Goal: Find specific page/section: Find specific page/section

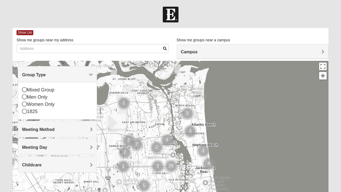
click at [39, 97] on div "Men Only" at bounding box center [57, 96] width 71 height 7
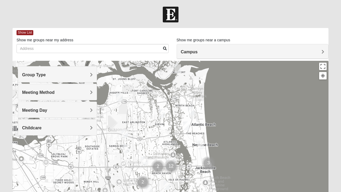
click at [62, 78] on div "Group Type" at bounding box center [57, 74] width 79 height 16
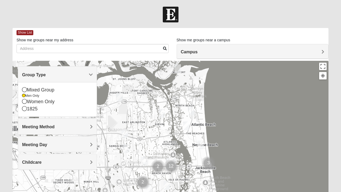
click at [46, 76] on span "Group Type" at bounding box center [34, 74] width 24 height 5
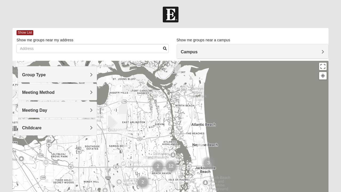
click at [77, 75] on h4 "Group Type" at bounding box center [57, 74] width 71 height 5
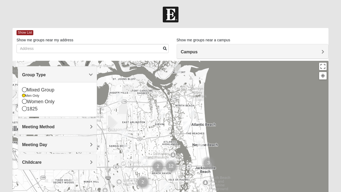
click at [40, 89] on div "Mixed Group" at bounding box center [57, 89] width 71 height 7
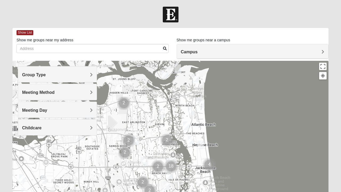
click at [42, 77] on span "Group Type" at bounding box center [34, 74] width 24 height 5
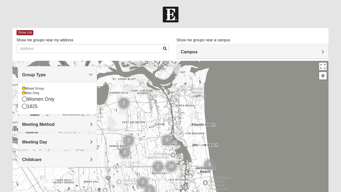
click at [82, 76] on h4 "Group Type" at bounding box center [57, 74] width 71 height 5
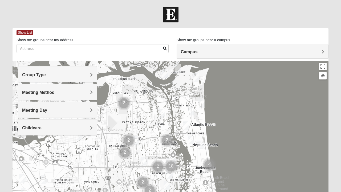
click at [71, 94] on h4 "Meeting Method" at bounding box center [57, 92] width 71 height 5
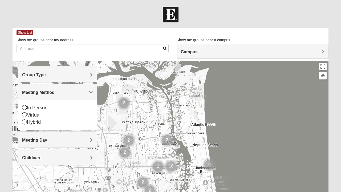
click at [42, 107] on div "In Person" at bounding box center [57, 107] width 71 height 7
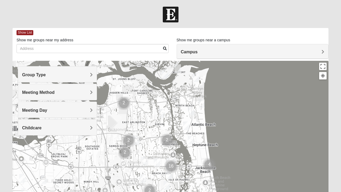
click at [59, 111] on h4 "Meeting Day" at bounding box center [57, 110] width 71 height 5
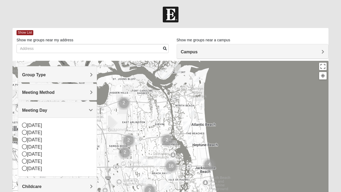
click at [37, 134] on div "[DATE]" at bounding box center [57, 132] width 71 height 7
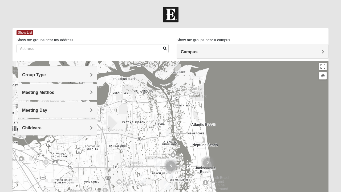
click at [44, 115] on div "Meeting Day" at bounding box center [57, 110] width 79 height 16
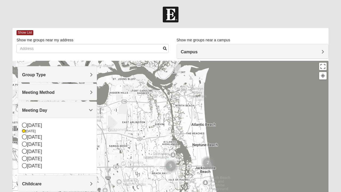
click at [40, 125] on div "[DATE]" at bounding box center [57, 125] width 71 height 7
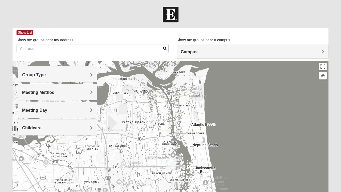
click at [43, 112] on div "Meeting Day" at bounding box center [57, 110] width 79 height 16
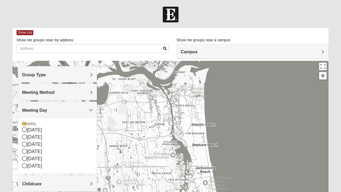
click at [37, 132] on div "[DATE]" at bounding box center [57, 129] width 71 height 7
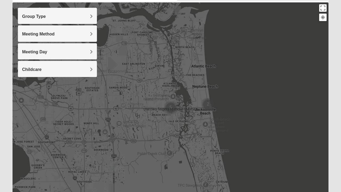
scroll to position [59, 0]
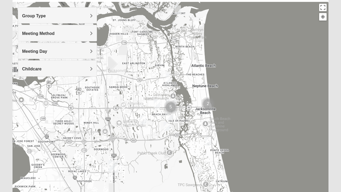
click at [176, 132] on div at bounding box center [171, 108] width 316 height 213
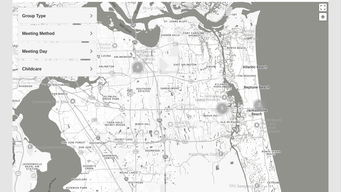
click at [164, 167] on img "Baymeadows" at bounding box center [165, 167] width 14 height 17
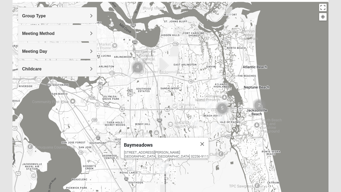
click at [167, 145] on div "Baymeadows" at bounding box center [160, 143] width 72 height 13
click at [196, 142] on button "Close" at bounding box center [202, 143] width 13 height 13
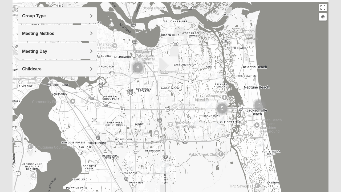
click at [134, 164] on img "Mens Mathis/Smid 32256" at bounding box center [131, 166] width 11 height 13
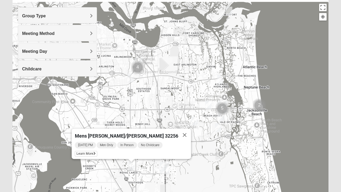
click at [97, 153] on span "Learn More" at bounding box center [86, 154] width 22 height 6
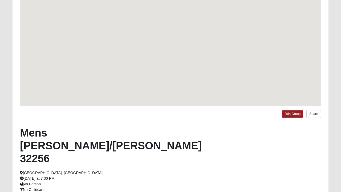
scroll to position [35, 0]
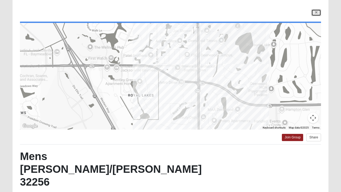
click at [316, 12] on icon at bounding box center [316, 12] width 2 height 3
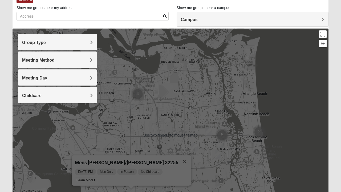
scroll to position [32, 0]
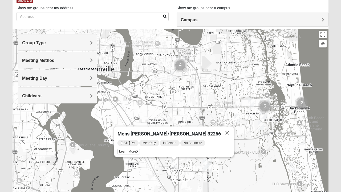
click at [173, 74] on div "Mens [PERSON_NAME]/[PERSON_NAME] 32256 [DATE] PM Men Only In Person No Childcar…" at bounding box center [171, 135] width 316 height 213
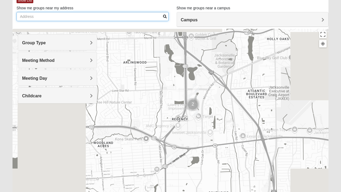
click at [75, 14] on input "Show me groups near my address" at bounding box center [93, 16] width 152 height 9
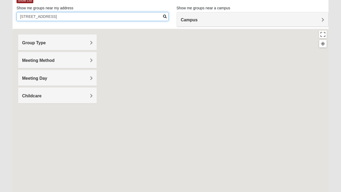
type input "[STREET_ADDRESS]"
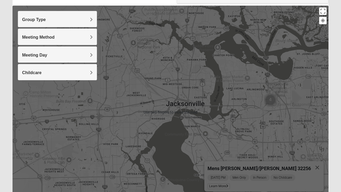
scroll to position [55, 0]
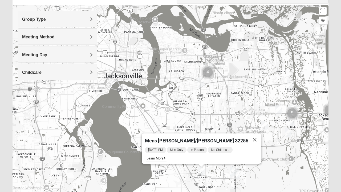
click at [63, 52] on h4 "Meeting Day" at bounding box center [57, 54] width 71 height 5
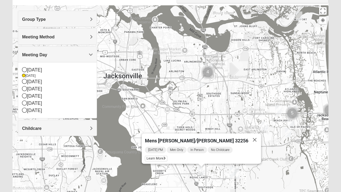
click at [42, 81] on div "[DATE]" at bounding box center [57, 81] width 71 height 7
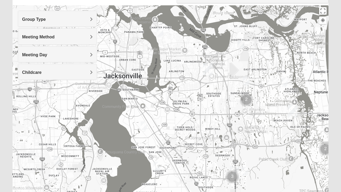
click at [143, 128] on img "Mixed Brown 32207" at bounding box center [143, 125] width 11 height 13
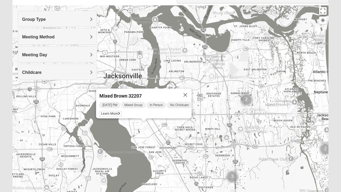
click at [192, 94] on button "Close" at bounding box center [185, 94] width 13 height 13
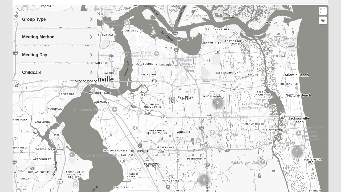
click at [217, 85] on img "Mens Vanning 32224" at bounding box center [218, 83] width 11 height 13
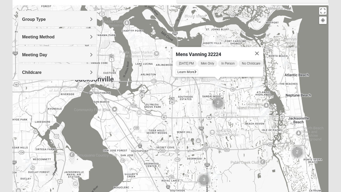
click at [256, 51] on button "Close" at bounding box center [257, 53] width 13 height 13
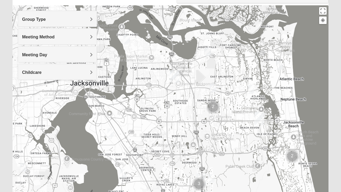
click at [76, 51] on div "Meeting Day" at bounding box center [57, 54] width 79 height 16
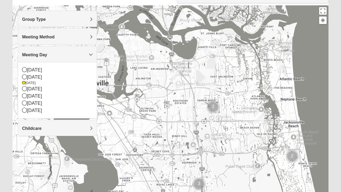
click at [43, 88] on div "[DATE]" at bounding box center [57, 88] width 71 height 7
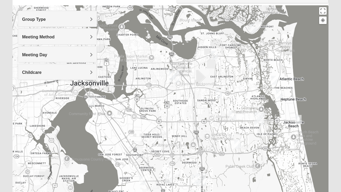
click at [61, 54] on h4 "Meeting Day" at bounding box center [57, 54] width 71 height 5
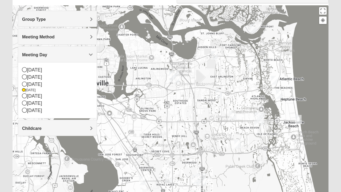
click at [44, 93] on div "[DATE]" at bounding box center [57, 95] width 71 height 7
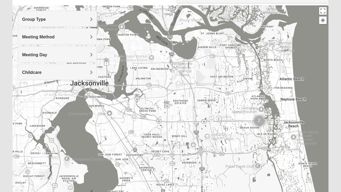
click at [53, 55] on h4 "Meeting Day" at bounding box center [57, 54] width 71 height 5
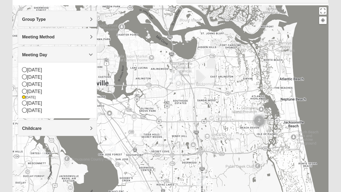
click at [39, 101] on div "[DATE]" at bounding box center [57, 103] width 71 height 7
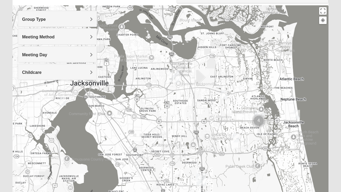
click at [72, 58] on div "Meeting Day" at bounding box center [57, 54] width 79 height 16
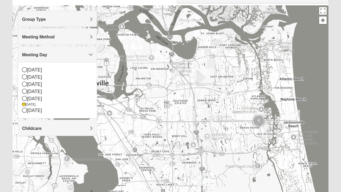
click at [71, 54] on h4 "Meeting Day" at bounding box center [57, 54] width 71 height 5
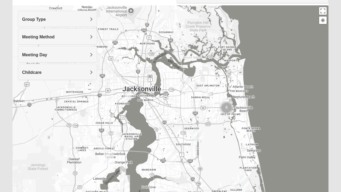
click at [60, 56] on h4 "Meeting Day" at bounding box center [57, 54] width 71 height 5
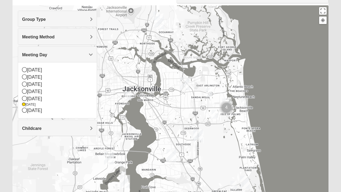
click at [43, 76] on div "[DATE]" at bounding box center [57, 77] width 71 height 7
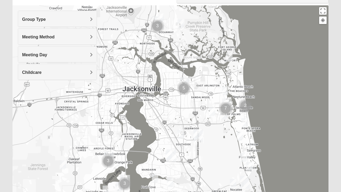
click at [64, 42] on div "Meeting Method" at bounding box center [57, 36] width 79 height 16
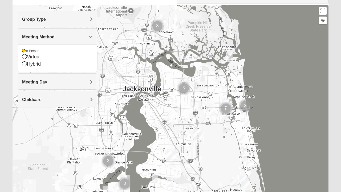
click at [72, 34] on div "Meeting Method" at bounding box center [57, 36] width 79 height 16
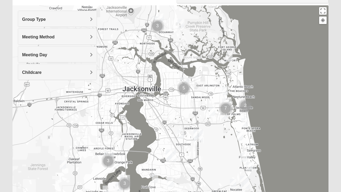
click at [60, 51] on div "Meeting Day" at bounding box center [57, 54] width 79 height 16
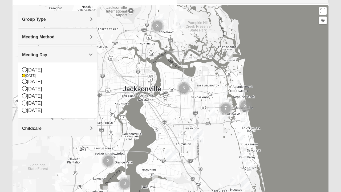
click at [42, 82] on div "[DATE]" at bounding box center [57, 81] width 71 height 7
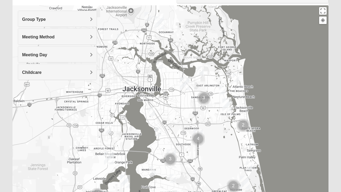
click at [64, 38] on h4 "Meeting Method" at bounding box center [57, 36] width 71 height 5
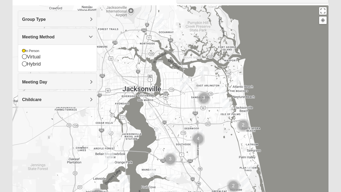
click at [71, 32] on div "Meeting Method" at bounding box center [57, 36] width 79 height 16
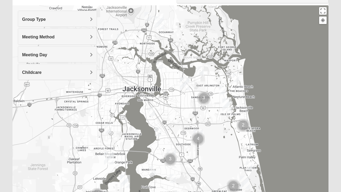
click at [75, 22] on div "Group Type" at bounding box center [57, 19] width 79 height 16
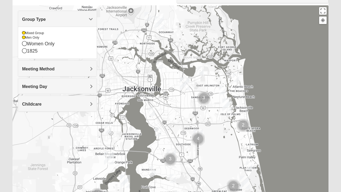
click at [41, 31] on div "Mixed Group" at bounding box center [57, 33] width 71 height 5
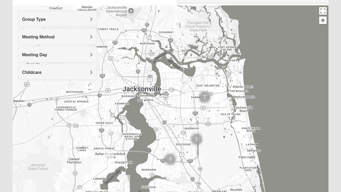
click at [41, 34] on div "Mixed Group" at bounding box center [57, 34] width 71 height 7
click at [63, 20] on h4 "Group Type" at bounding box center [57, 19] width 71 height 5
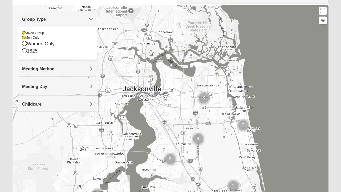
click at [37, 34] on div "Mixed Group" at bounding box center [57, 33] width 71 height 5
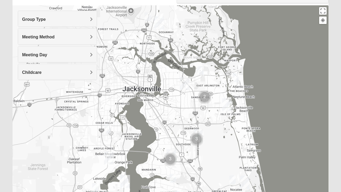
click at [60, 55] on h4 "Meeting Day" at bounding box center [57, 54] width 71 height 5
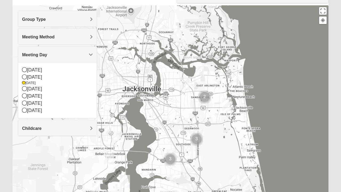
click at [44, 89] on div "[DATE]" at bounding box center [57, 88] width 71 height 7
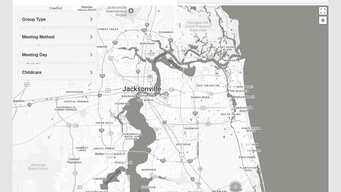
click at [45, 58] on div "Meeting Day" at bounding box center [57, 54] width 79 height 16
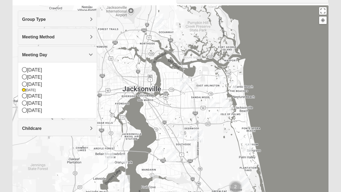
click at [38, 105] on div "[DATE]" at bounding box center [57, 103] width 71 height 7
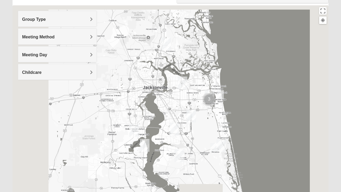
click at [187, 65] on div at bounding box center [171, 111] width 316 height 213
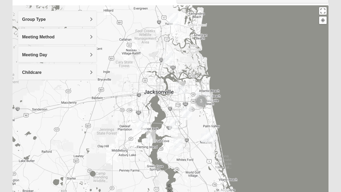
click at [226, 51] on div at bounding box center [171, 111] width 316 height 213
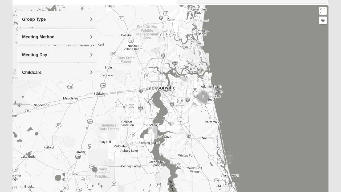
click at [82, 16] on div "Group Type" at bounding box center [57, 19] width 79 height 16
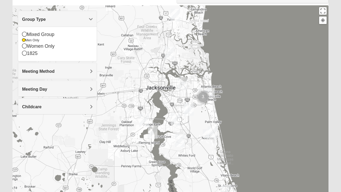
click at [36, 40] on div "Men Only" at bounding box center [57, 40] width 71 height 5
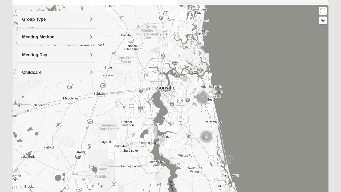
click at [54, 38] on span "Meeting Method" at bounding box center [38, 37] width 32 height 5
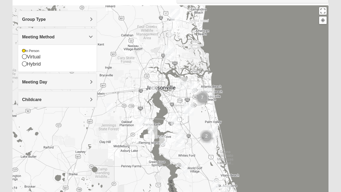
click at [39, 52] on div "In Person" at bounding box center [57, 51] width 71 height 5
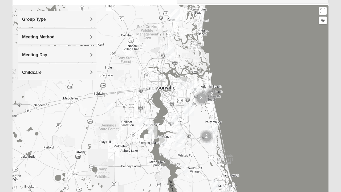
click at [45, 58] on div "Meeting Day" at bounding box center [57, 54] width 79 height 16
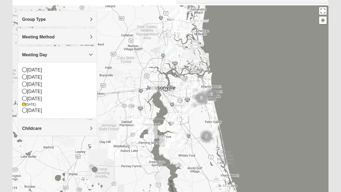
click at [55, 53] on h4 "Meeting Day" at bounding box center [57, 54] width 71 height 5
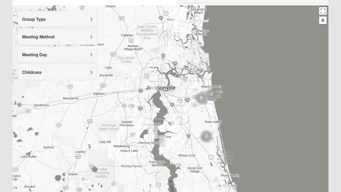
click at [55, 51] on div "Meeting Day" at bounding box center [57, 54] width 79 height 16
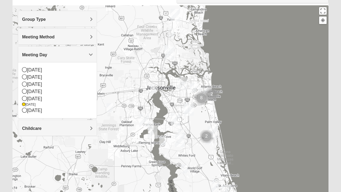
click at [34, 105] on div "[DATE]" at bounding box center [57, 104] width 71 height 5
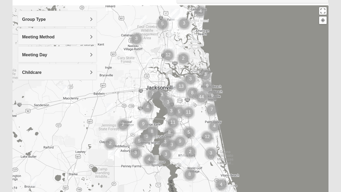
click at [59, 58] on div "Meeting Day" at bounding box center [57, 54] width 79 height 16
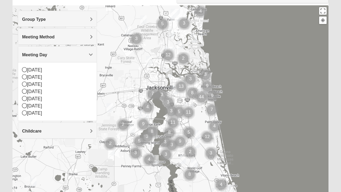
click at [66, 58] on div "Meeting Day" at bounding box center [57, 54] width 79 height 16
